Goal: Information Seeking & Learning: Learn about a topic

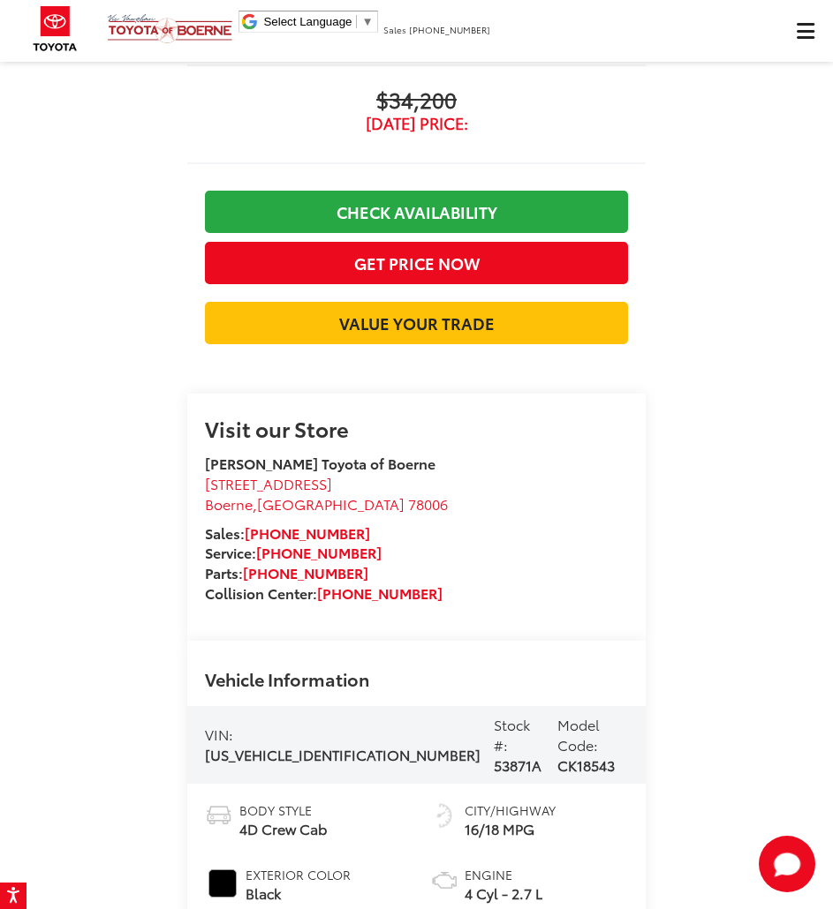
scroll to position [0, 8348]
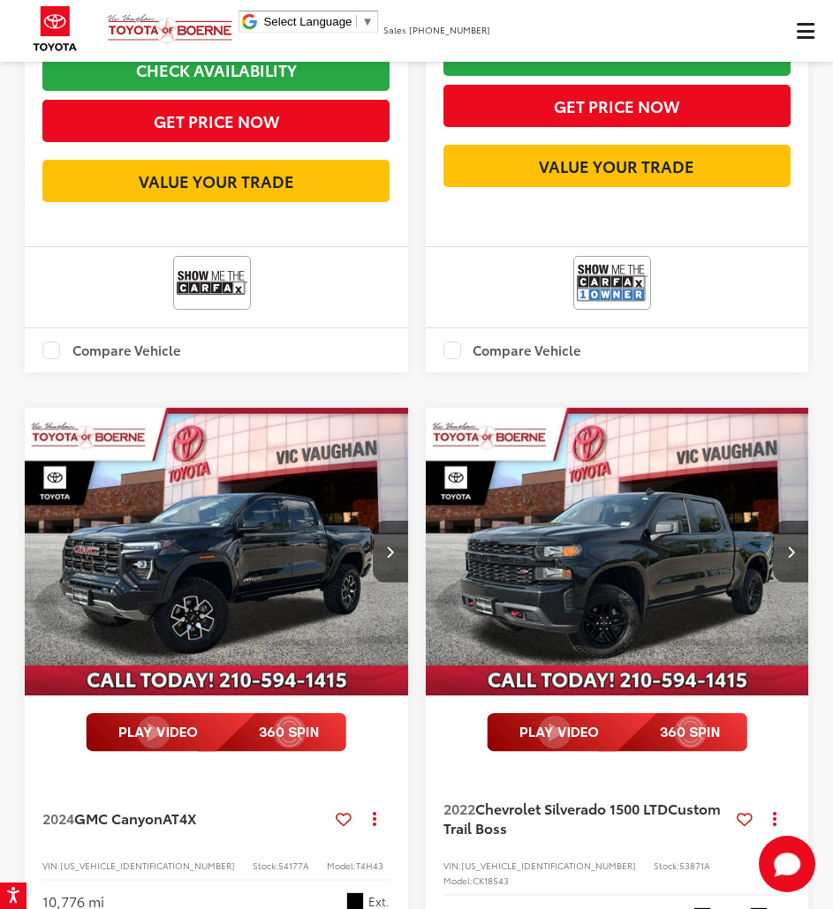
scroll to position [834, 0]
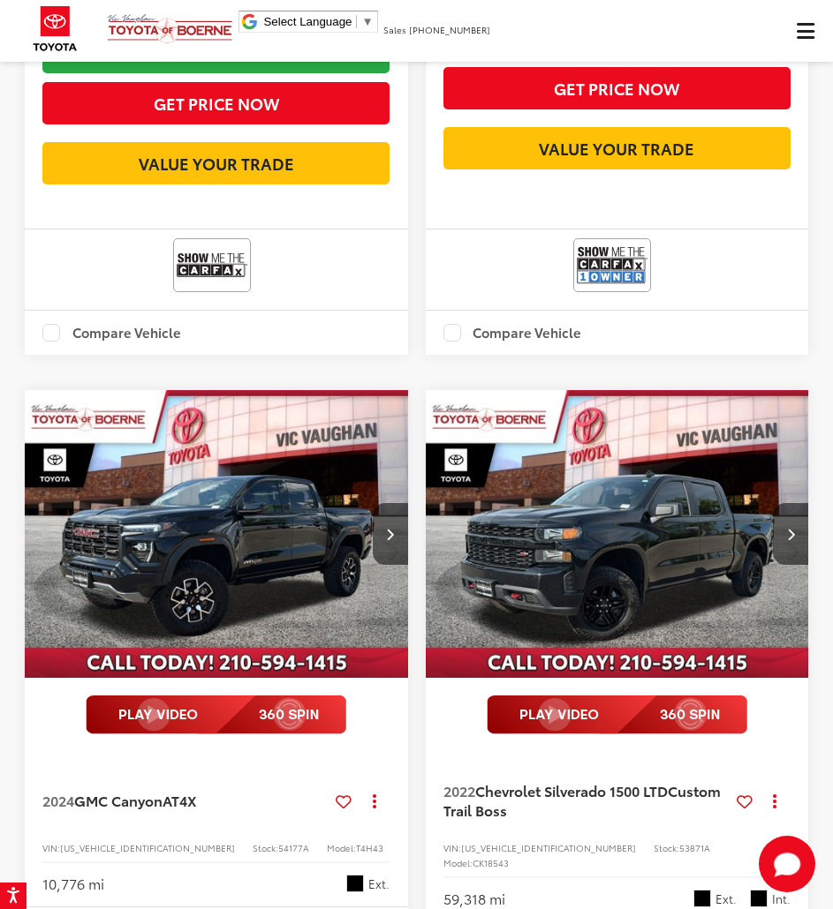
click at [801, 32] on span "Click to show site navigation" at bounding box center [805, 31] width 18 height 1
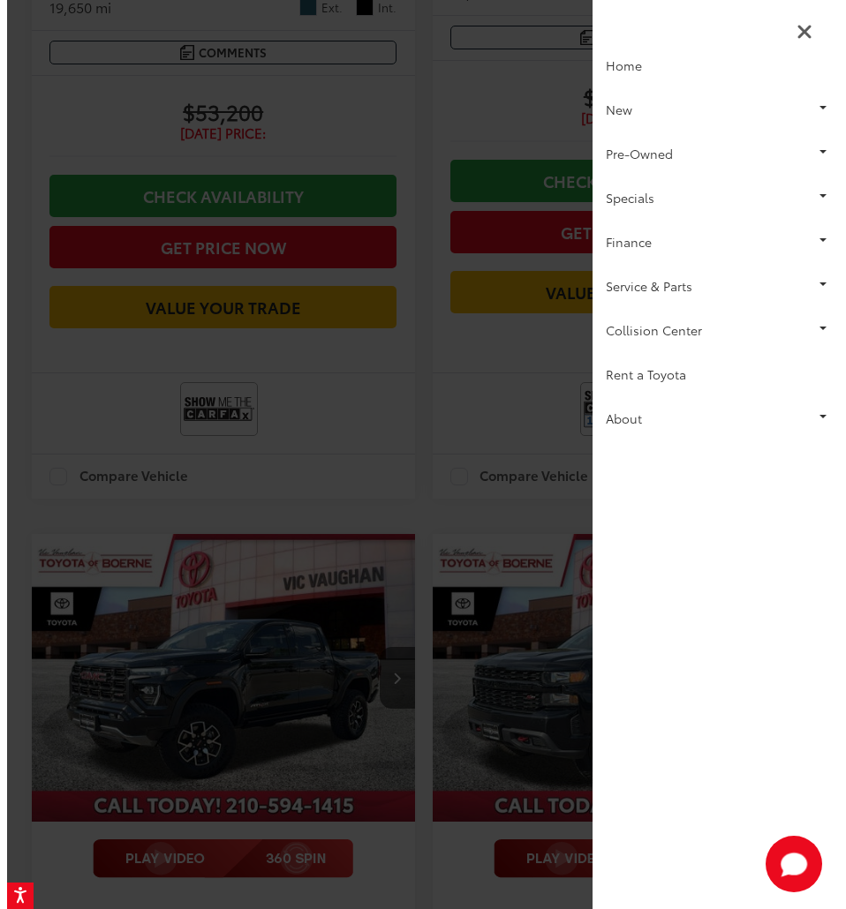
scroll to position [0, 0]
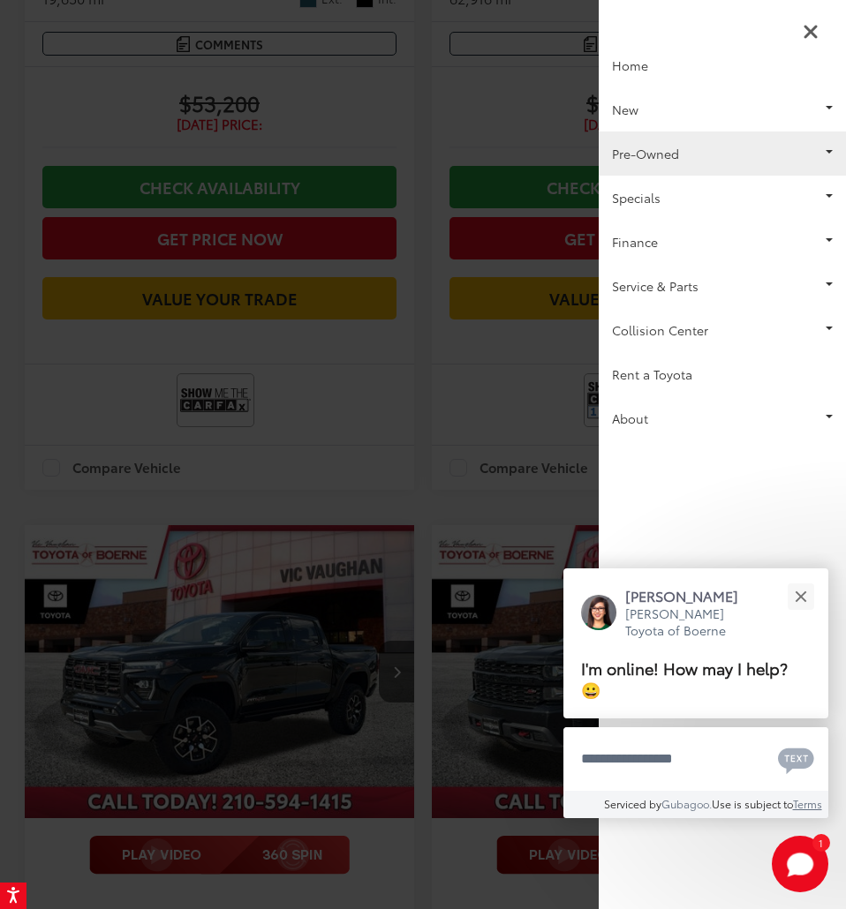
click at [632, 148] on link "Pre-Owned" at bounding box center [722, 154] width 247 height 44
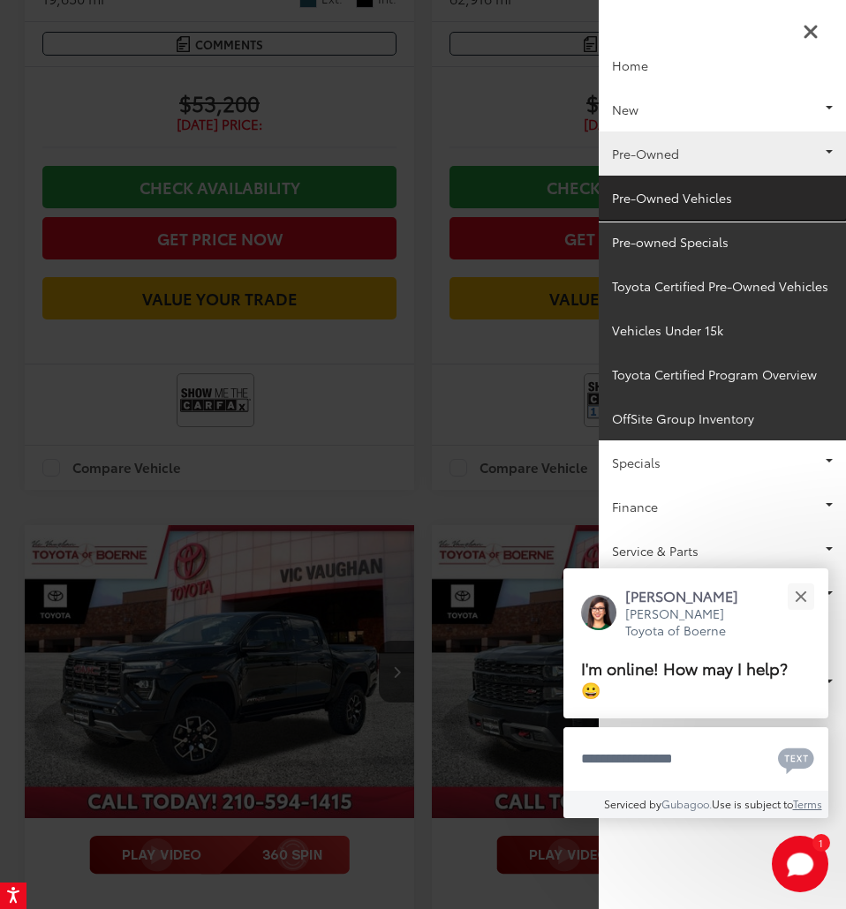
click at [646, 207] on link "Pre-Owned Vehicles" at bounding box center [722, 198] width 247 height 44
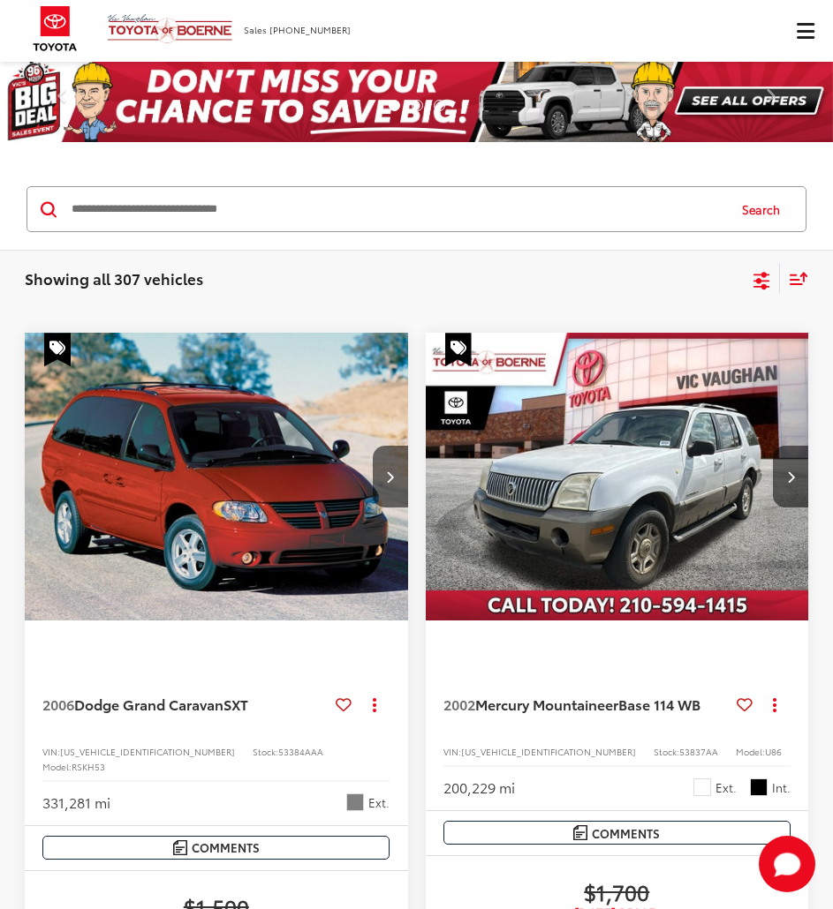
click at [248, 200] on input "Search by Make, Model, or Keyword" at bounding box center [397, 209] width 655 height 42
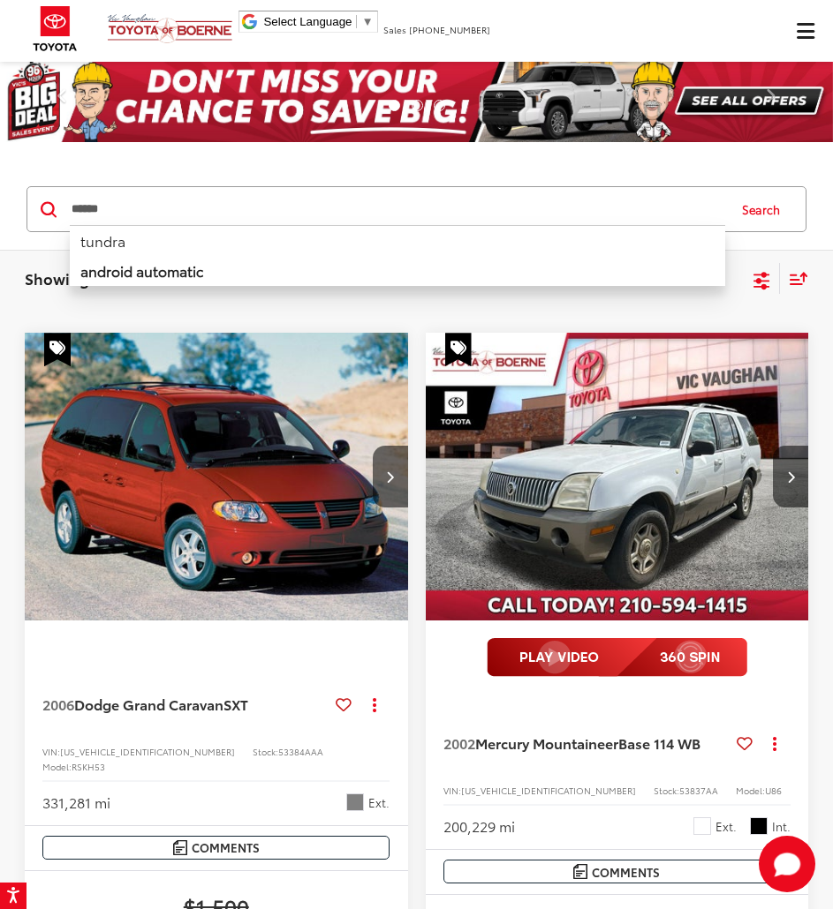
type input "******"
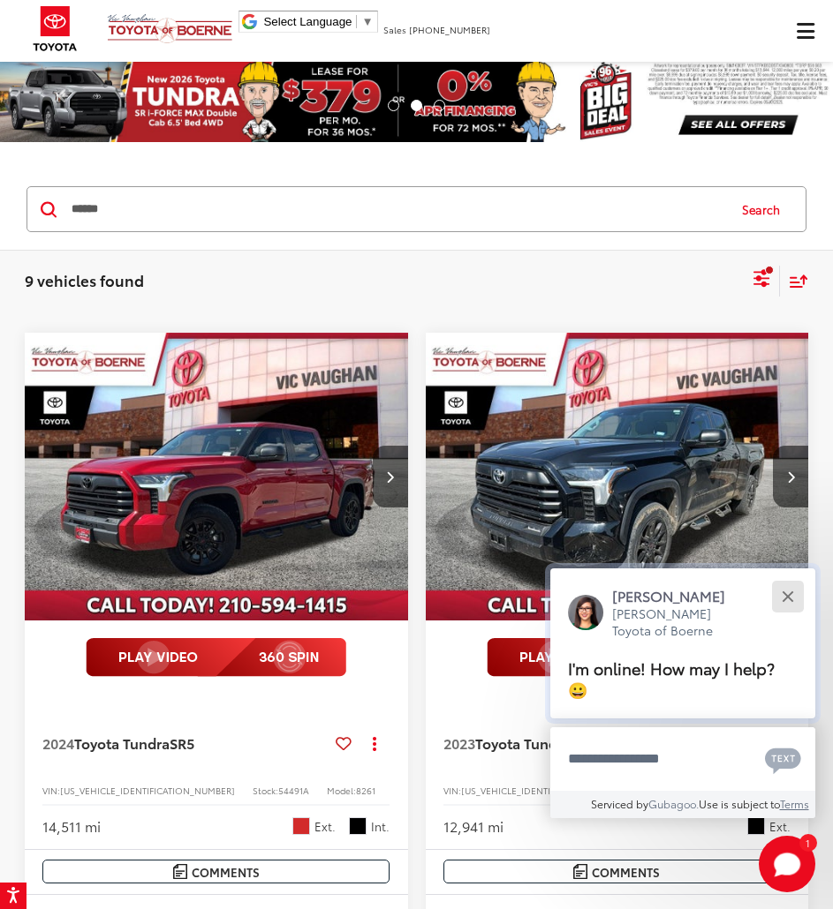
click at [784, 589] on button "Close" at bounding box center [787, 596] width 38 height 38
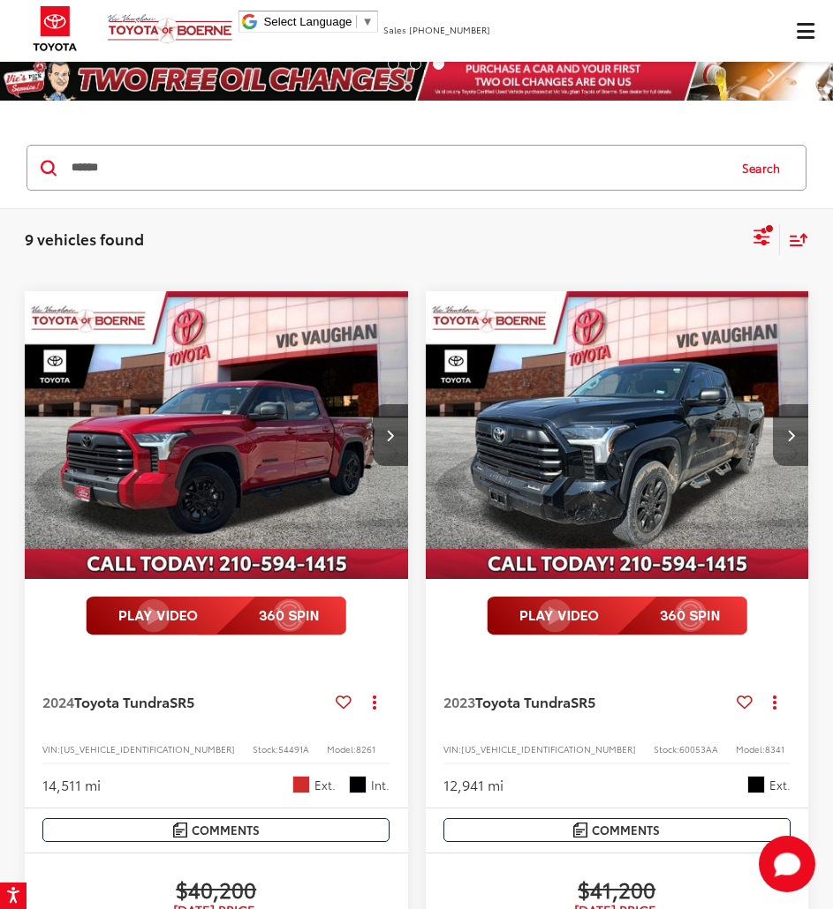
click at [791, 435] on icon "Next image" at bounding box center [791, 435] width 8 height 12
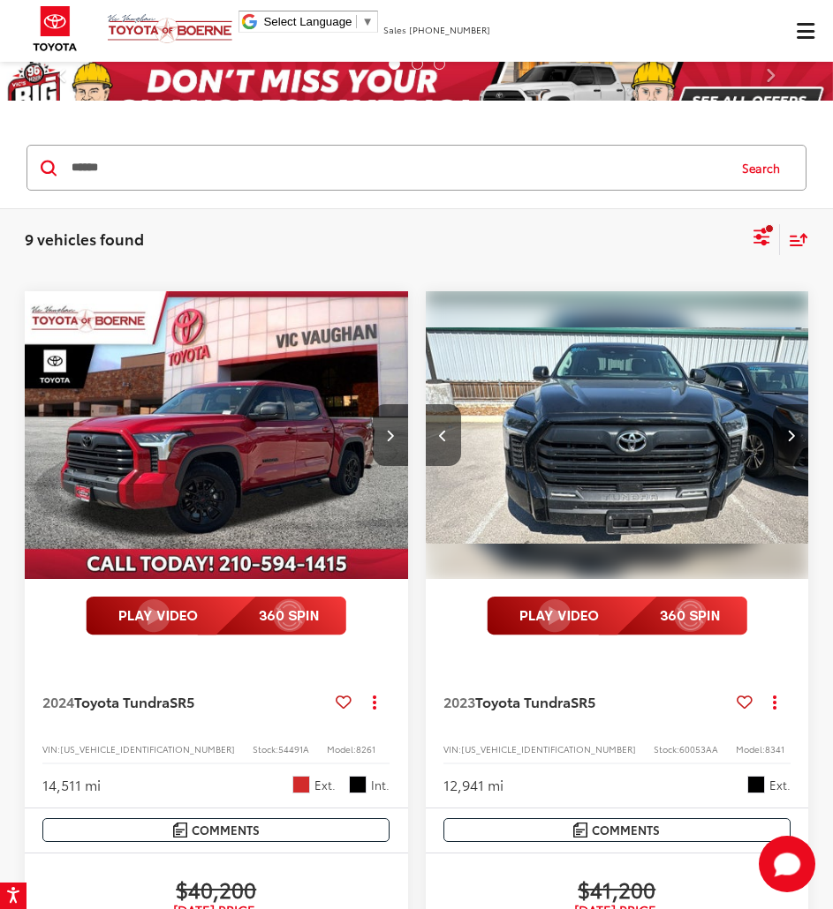
click at [791, 435] on icon "Next image" at bounding box center [791, 435] width 8 height 12
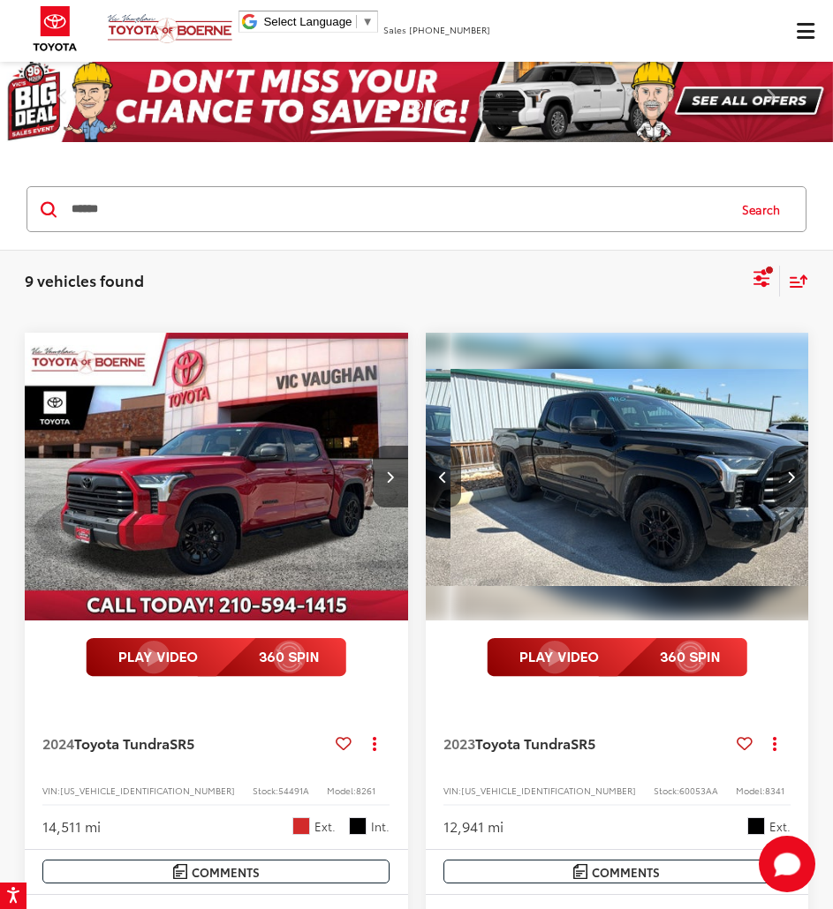
scroll to position [0, 771]
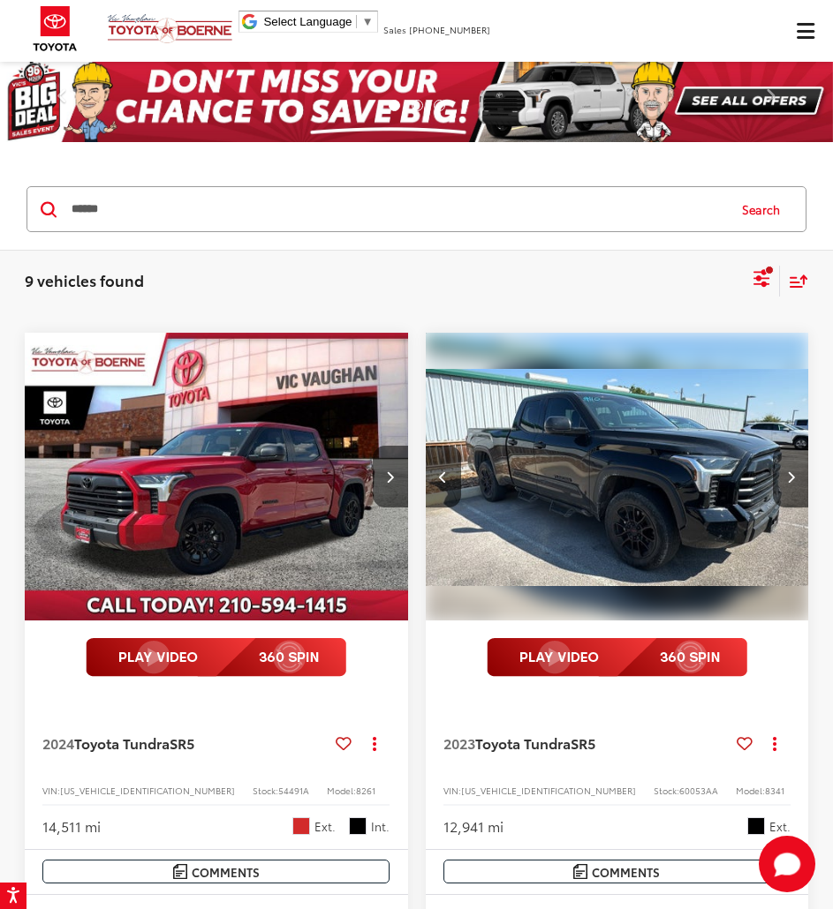
click at [791, 435] on img "2023 Toyota Tundra SR5 2" at bounding box center [618, 477] width 386 height 289
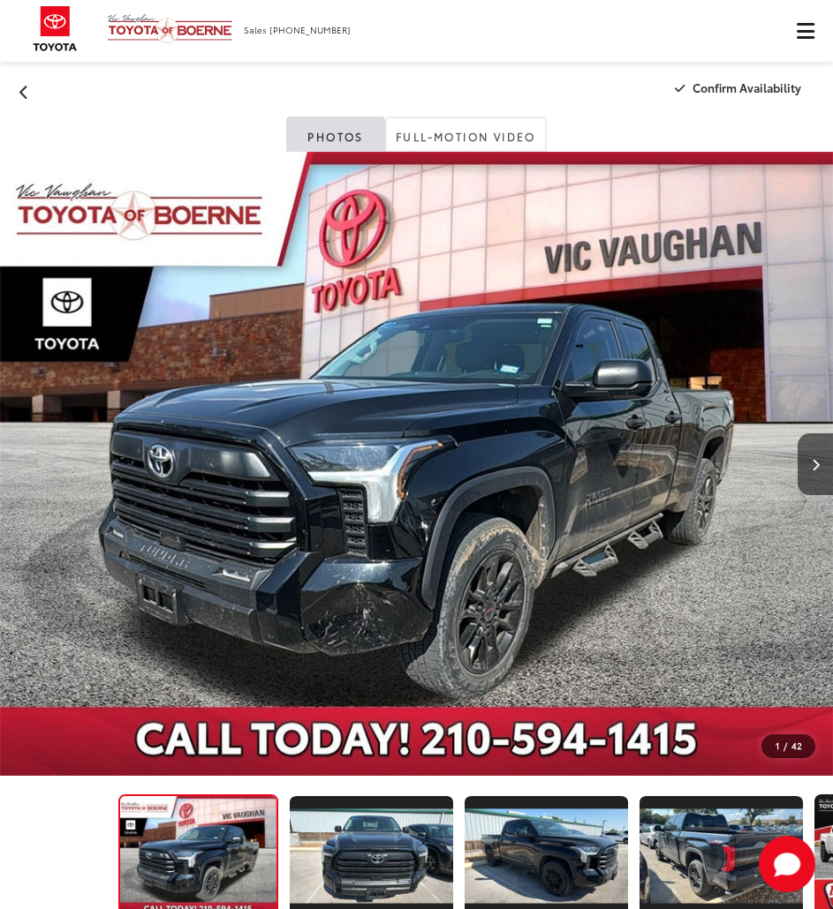
click at [791, 435] on div at bounding box center [770, 464] width 124 height 624
click at [813, 464] on icon "Next image" at bounding box center [815, 465] width 8 height 12
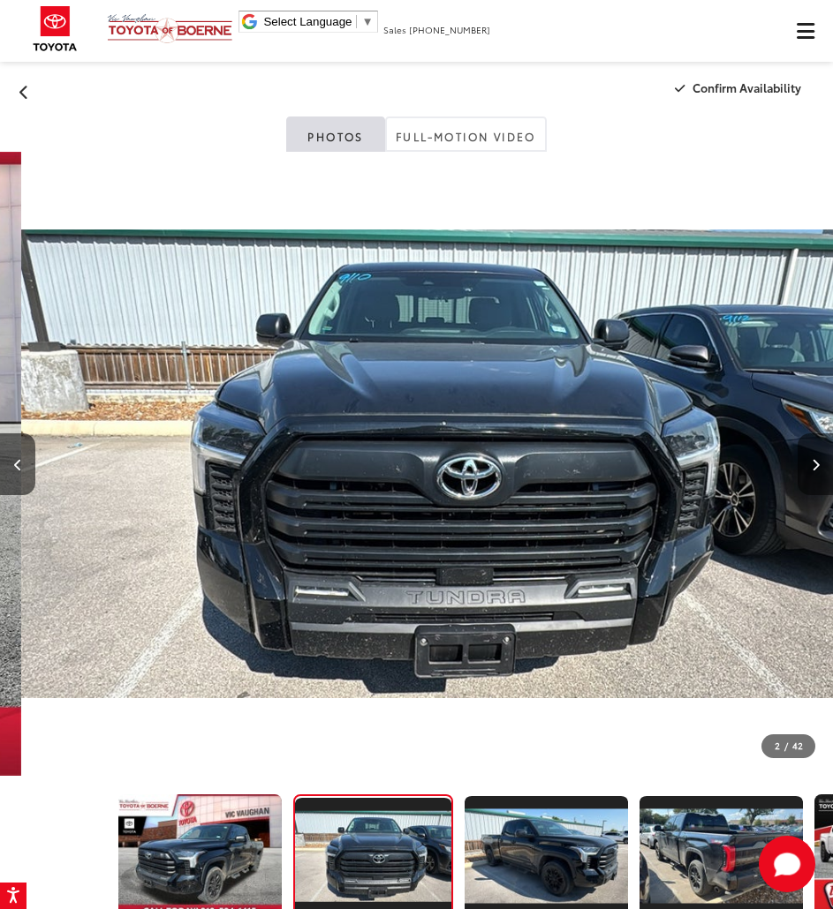
scroll to position [0, 833]
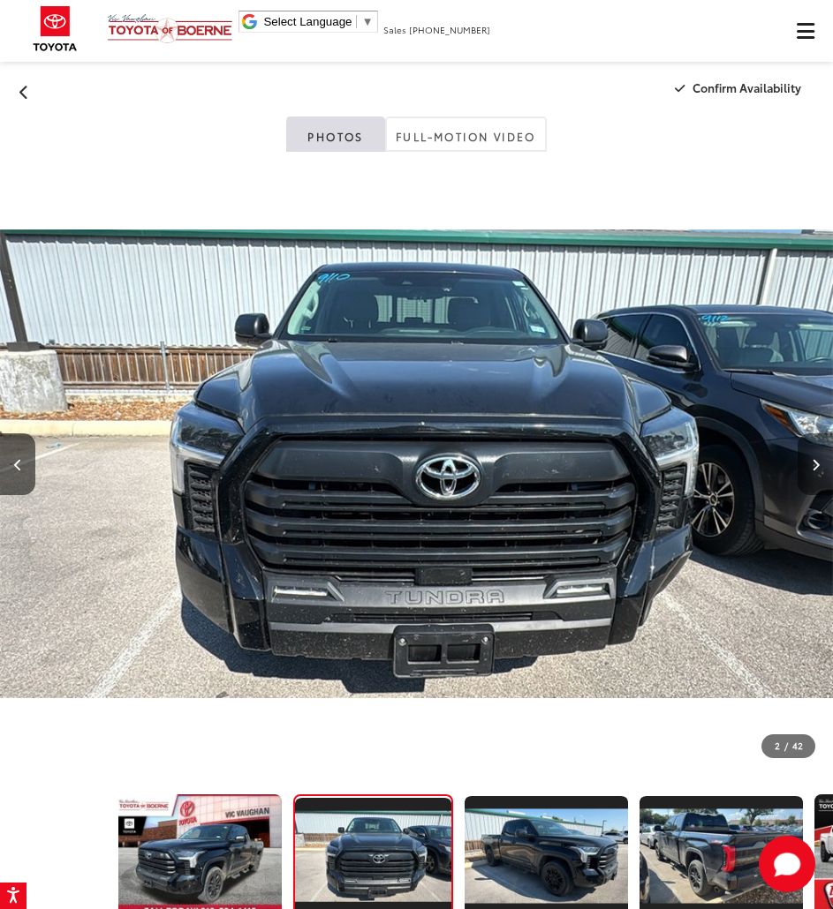
click at [813, 464] on icon "Next image" at bounding box center [815, 465] width 8 height 12
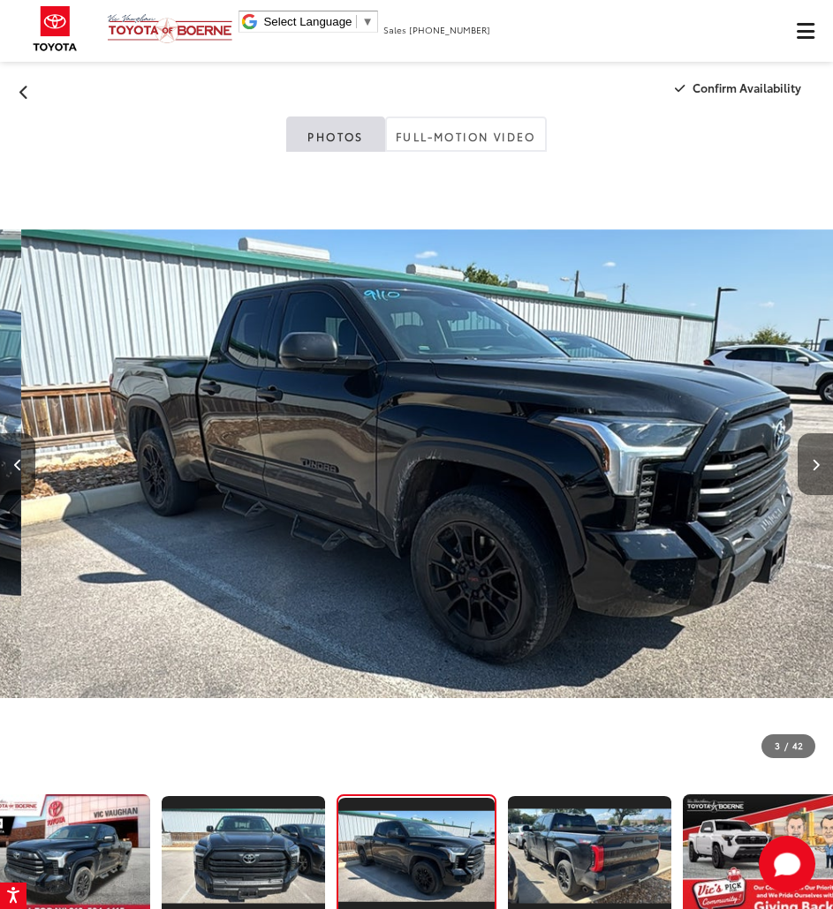
scroll to position [0, 1665]
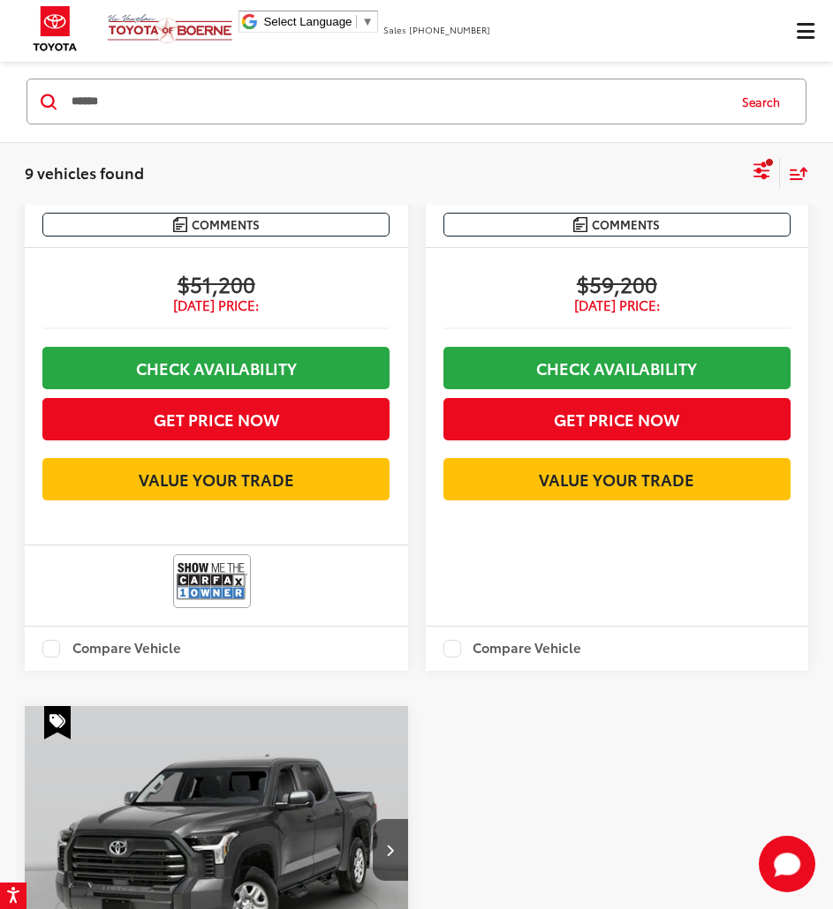
scroll to position [3355, 0]
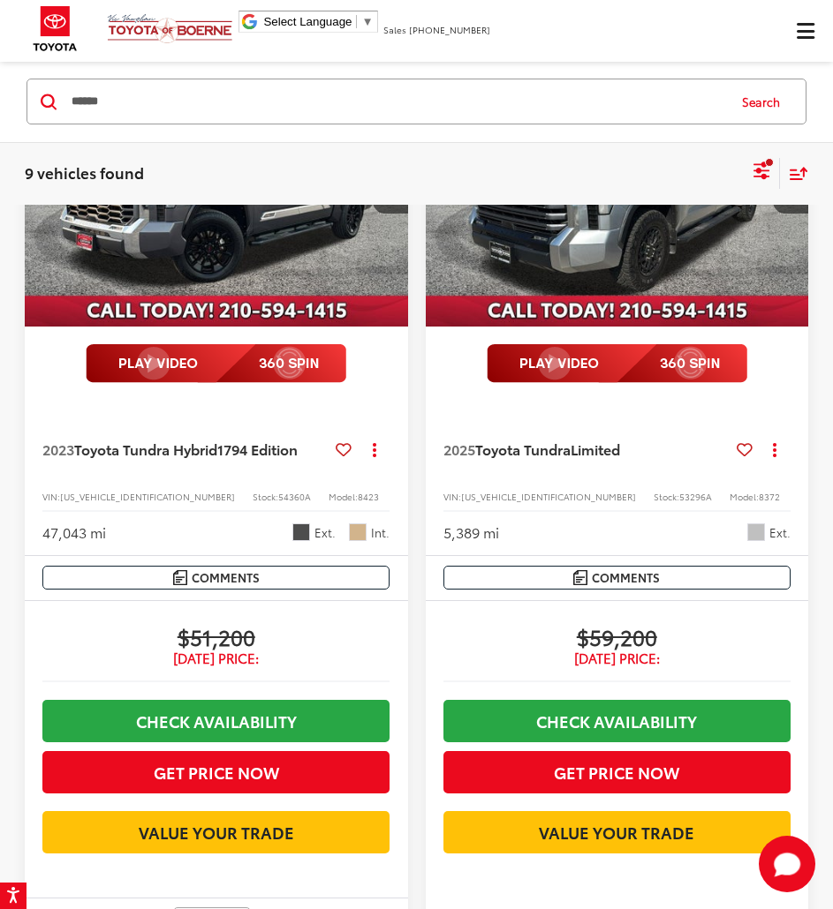
drag, startPoint x: 297, startPoint y: 102, endPoint x: 86, endPoint y: 130, distance: 212.9
click at [86, 130] on div "****** ****** Search" at bounding box center [416, 103] width 833 height 82
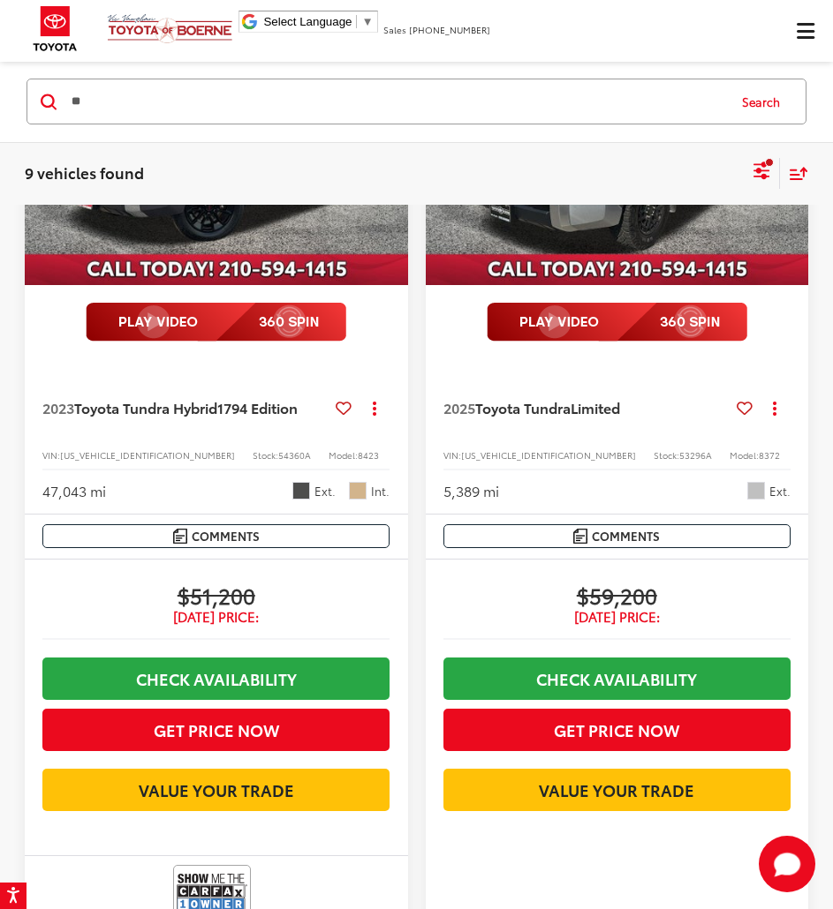
type input "*"
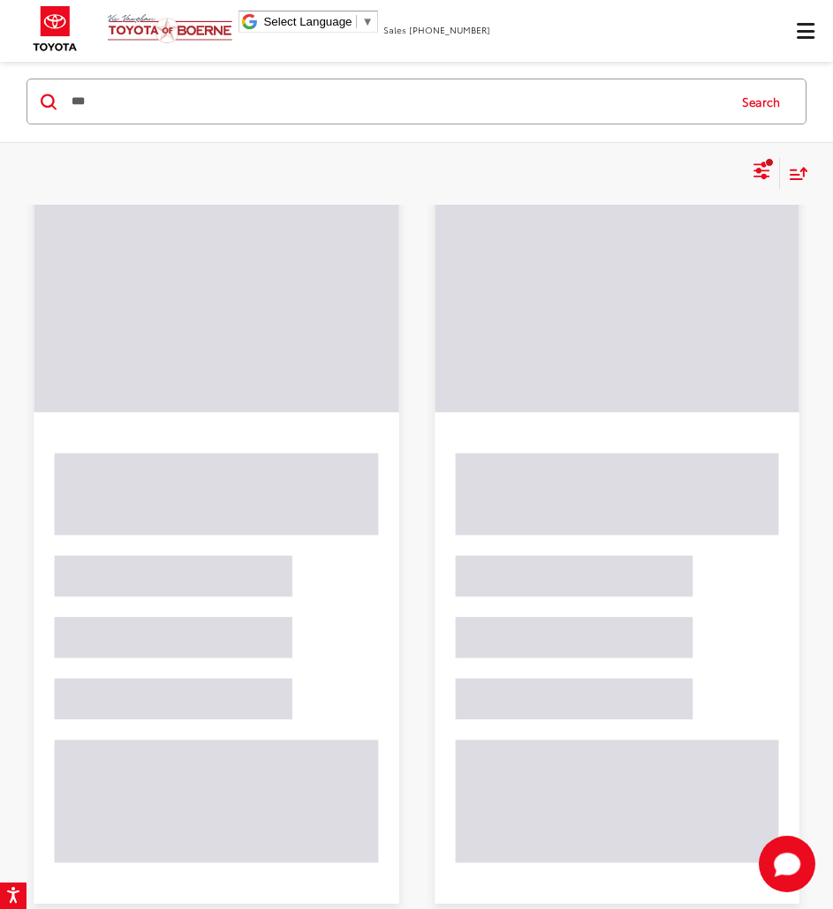
scroll to position [169, 0]
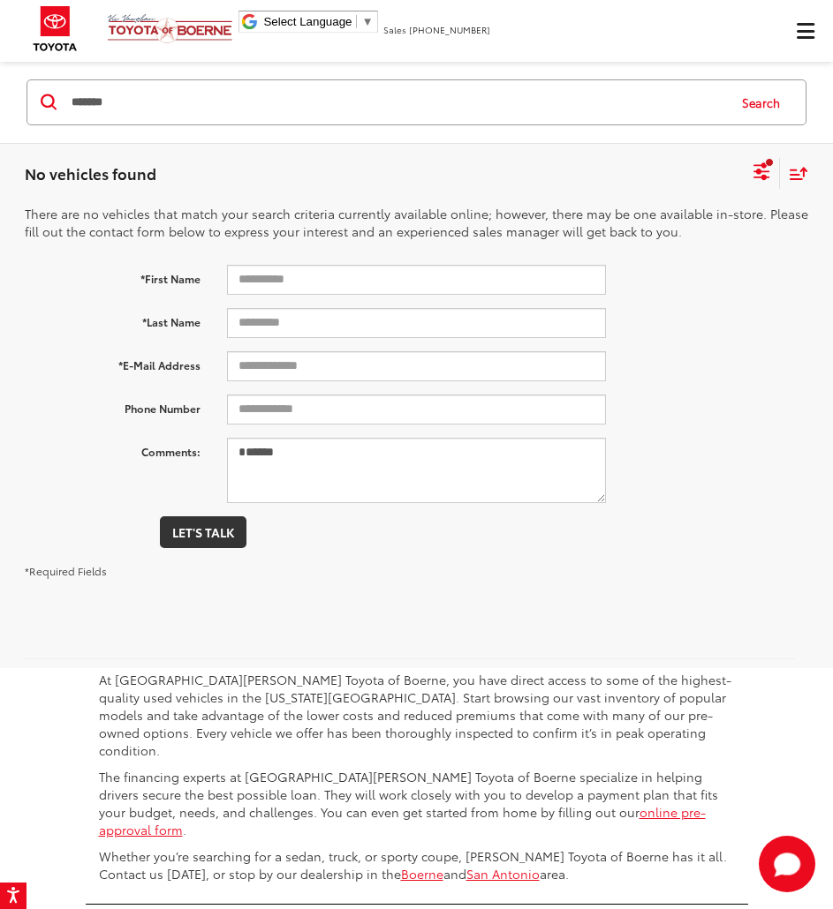
scroll to position [86, 0]
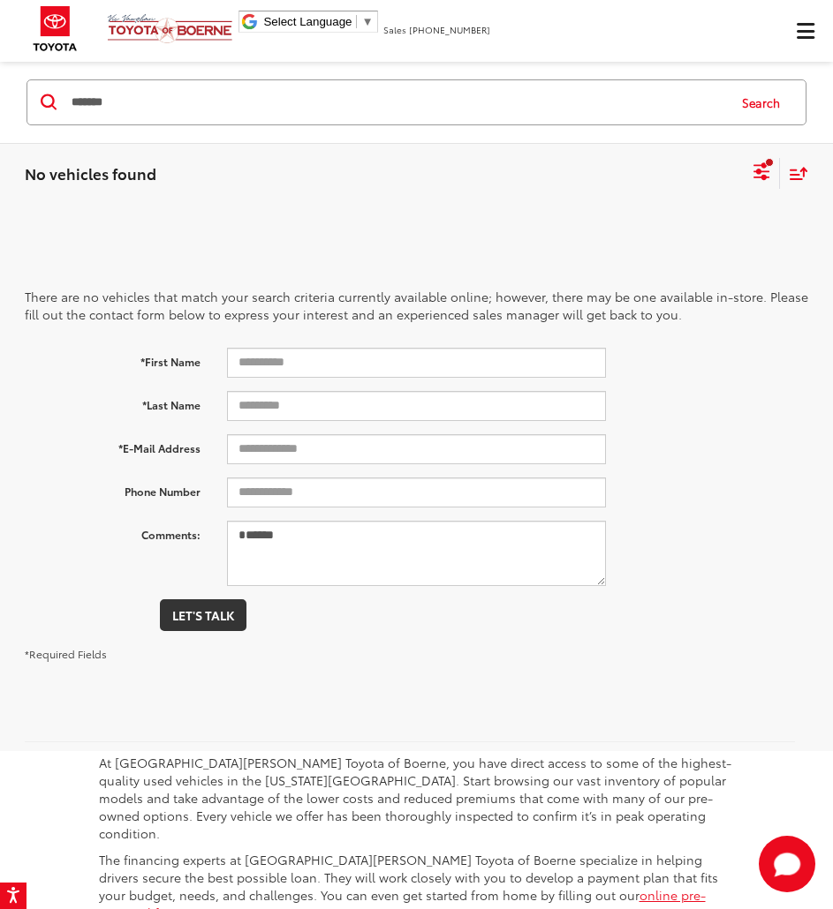
drag, startPoint x: 147, startPoint y: 106, endPoint x: 17, endPoint y: 86, distance: 131.4
click at [19, 86] on div "******* ******* sequoia Search" at bounding box center [416, 102] width 797 height 46
drag, startPoint x: 131, startPoint y: 106, endPoint x: -108, endPoint y: 87, distance: 239.2
click at [0, 87] on html "Accessibility Screen-Reader Guide, Feedback, and Issue Reporting | New window V…" at bounding box center [416, 368] width 833 height 909
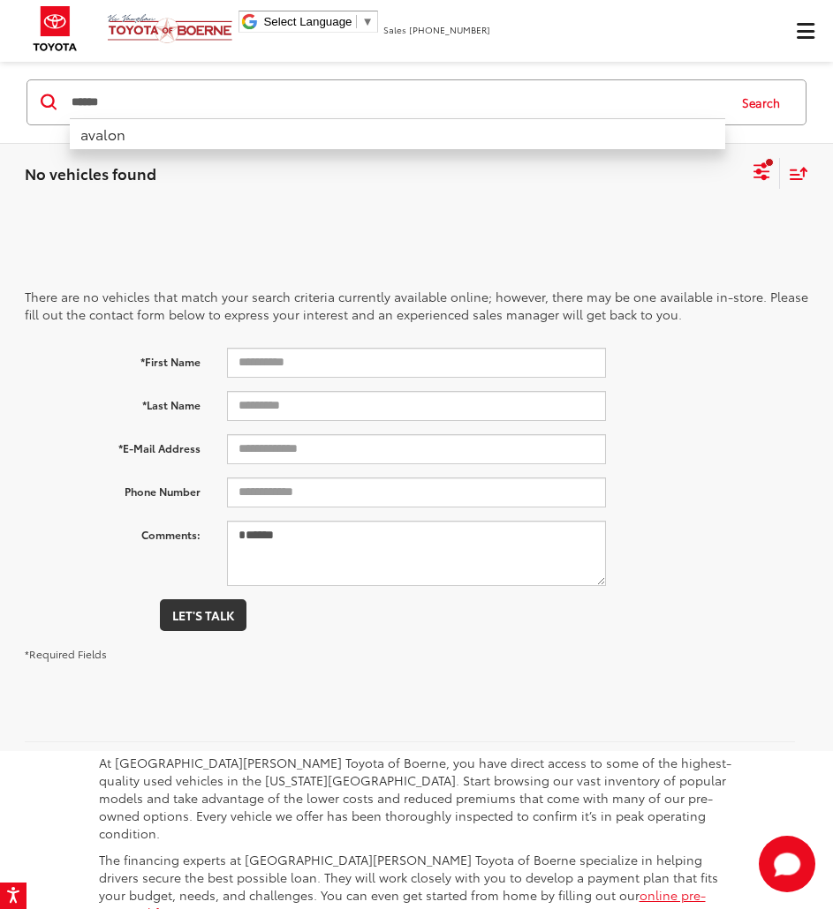
type input "******"
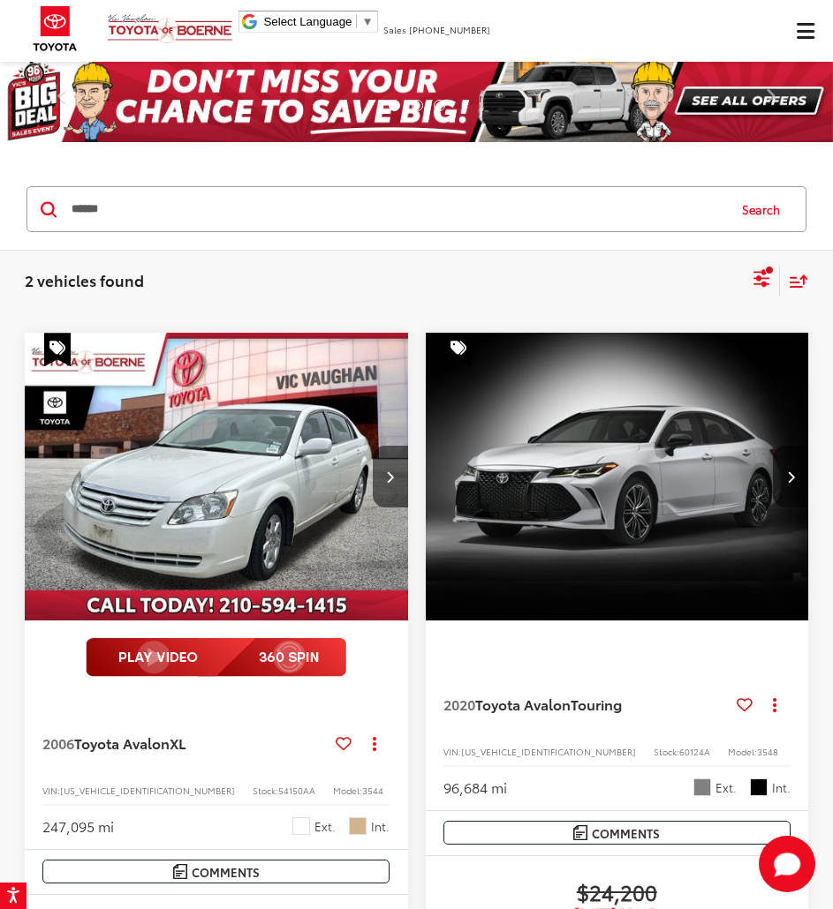
click at [505, 396] on img "2020 Toyota Avalon Touring 0" at bounding box center [618, 477] width 386 height 289
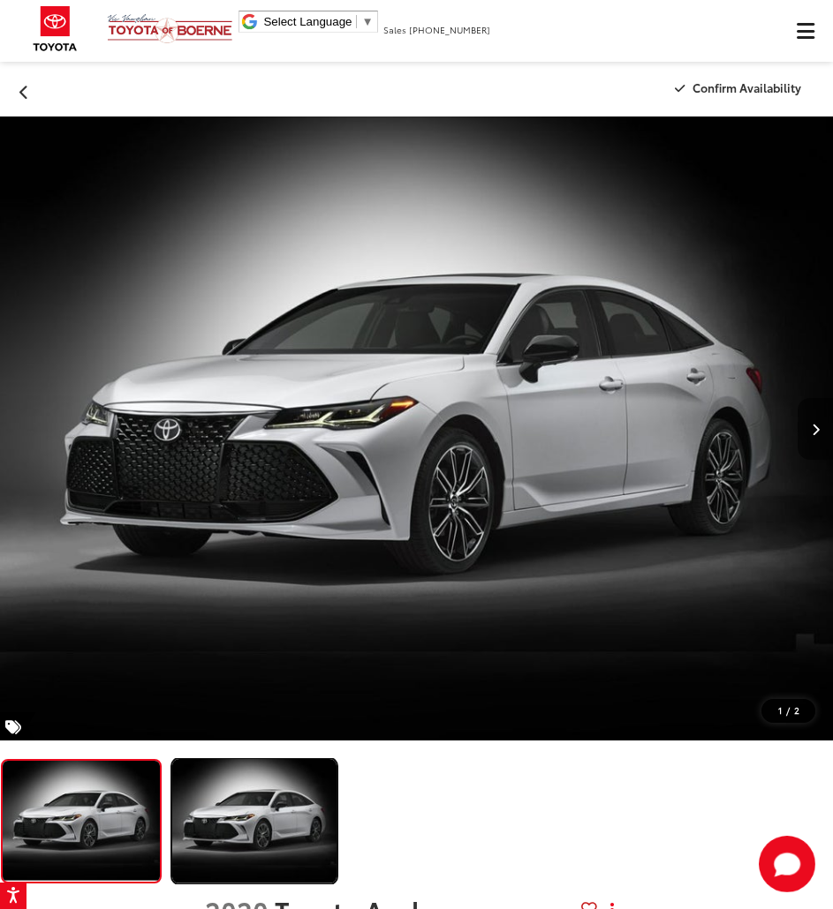
click at [264, 879] on img "Expand Photo 1" at bounding box center [254, 820] width 168 height 125
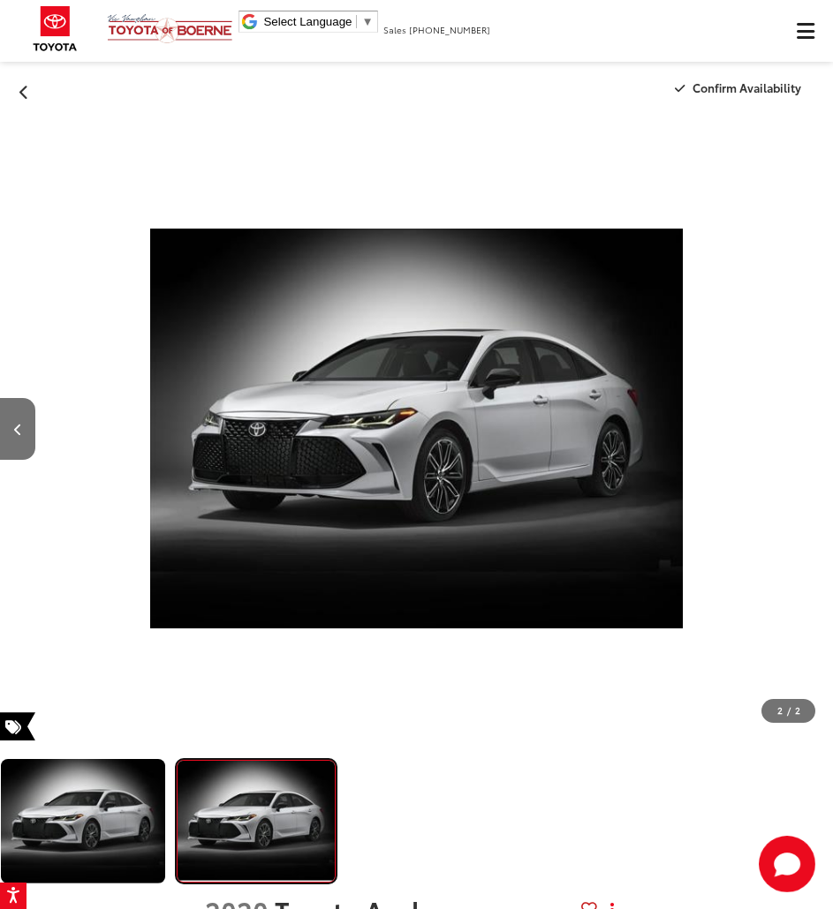
scroll to position [0, 833]
